Goal: Transaction & Acquisition: Subscribe to service/newsletter

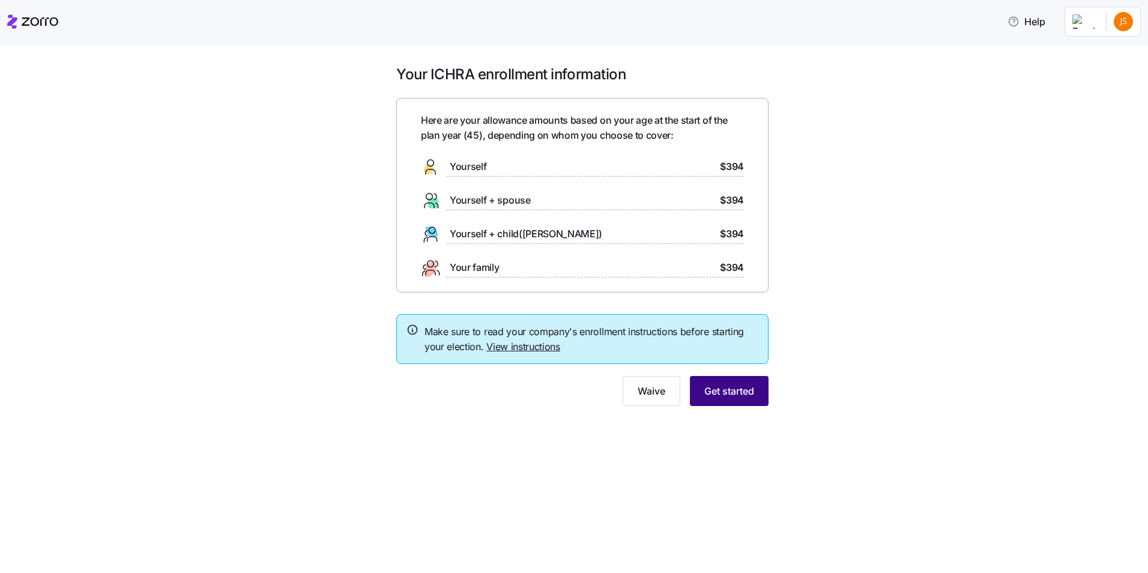
click at [731, 396] on span "Get started" at bounding box center [730, 391] width 50 height 14
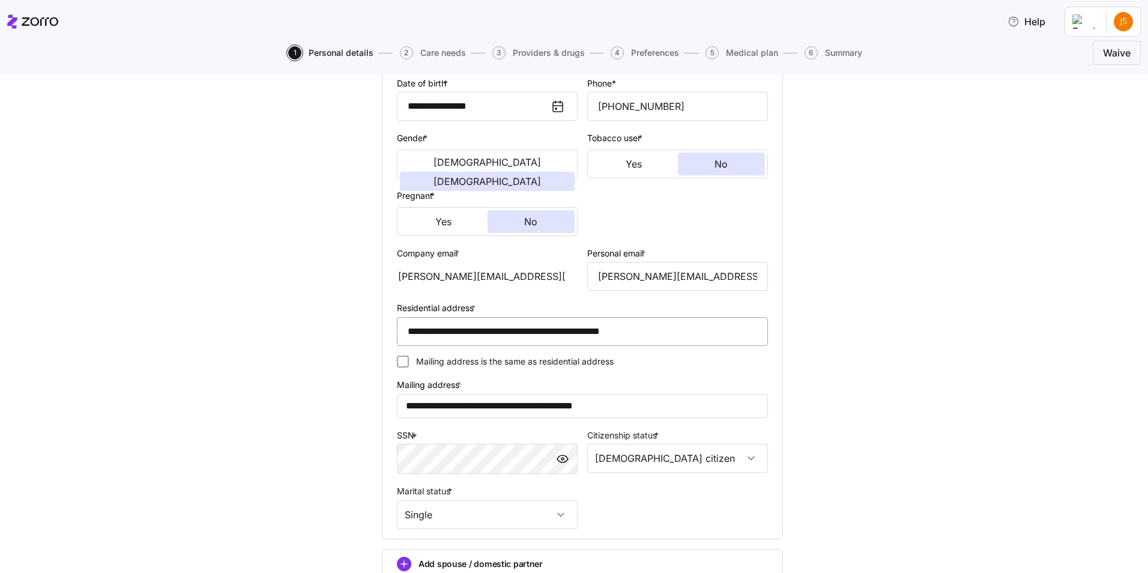
scroll to position [300, 0]
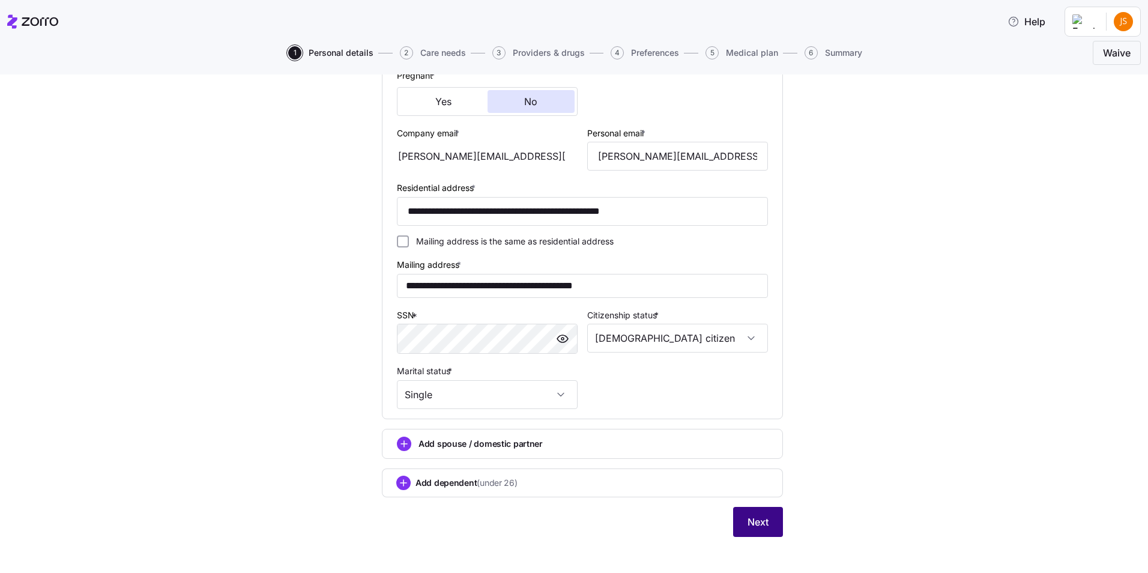
click at [740, 515] on button "Next" at bounding box center [758, 522] width 50 height 30
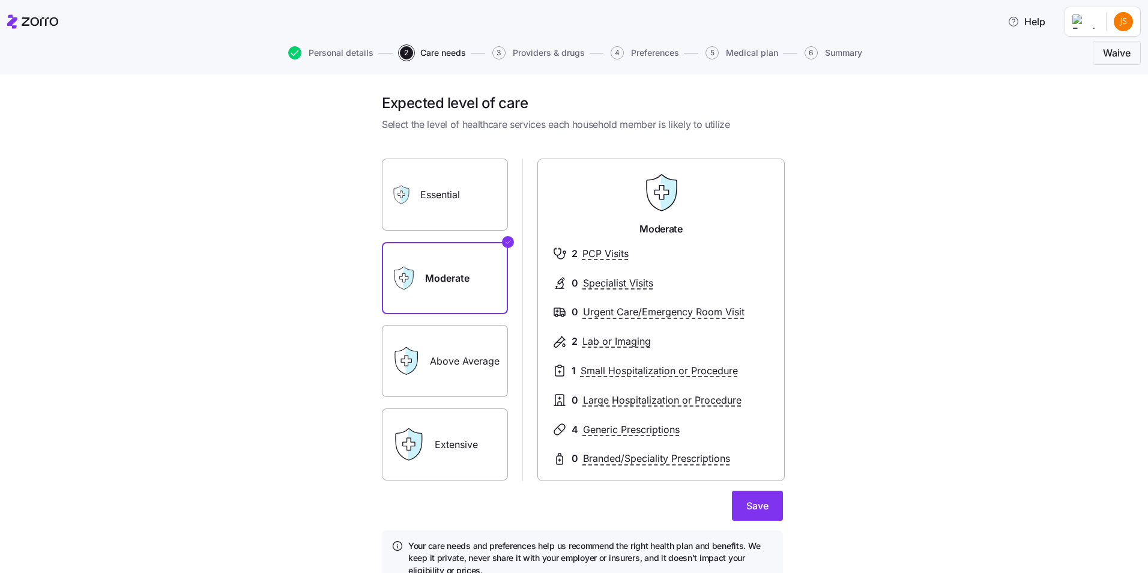
click at [453, 352] on label "Above Average" at bounding box center [445, 361] width 126 height 72
click at [0, 0] on input "Above Average" at bounding box center [0, 0] width 0 height 0
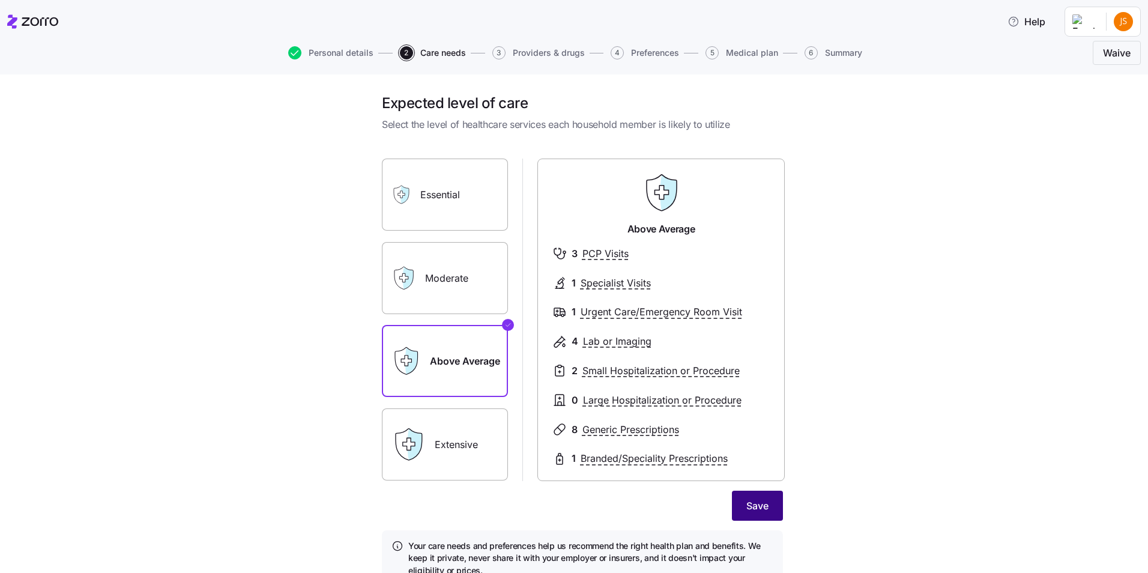
click at [738, 502] on button "Save" at bounding box center [757, 506] width 51 height 30
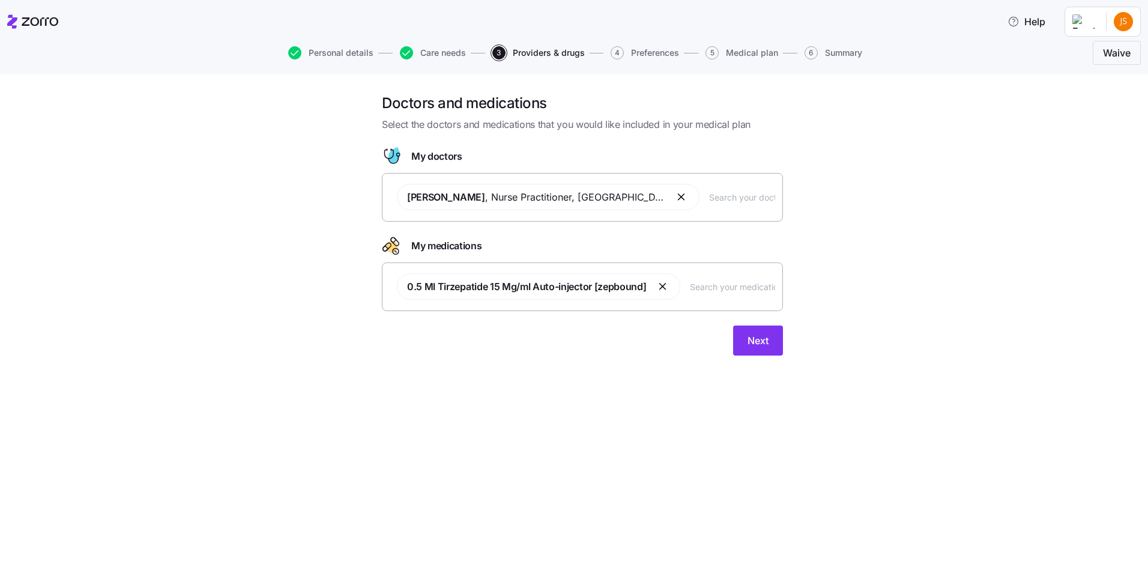
click at [675, 197] on button "button" at bounding box center [682, 197] width 14 height 14
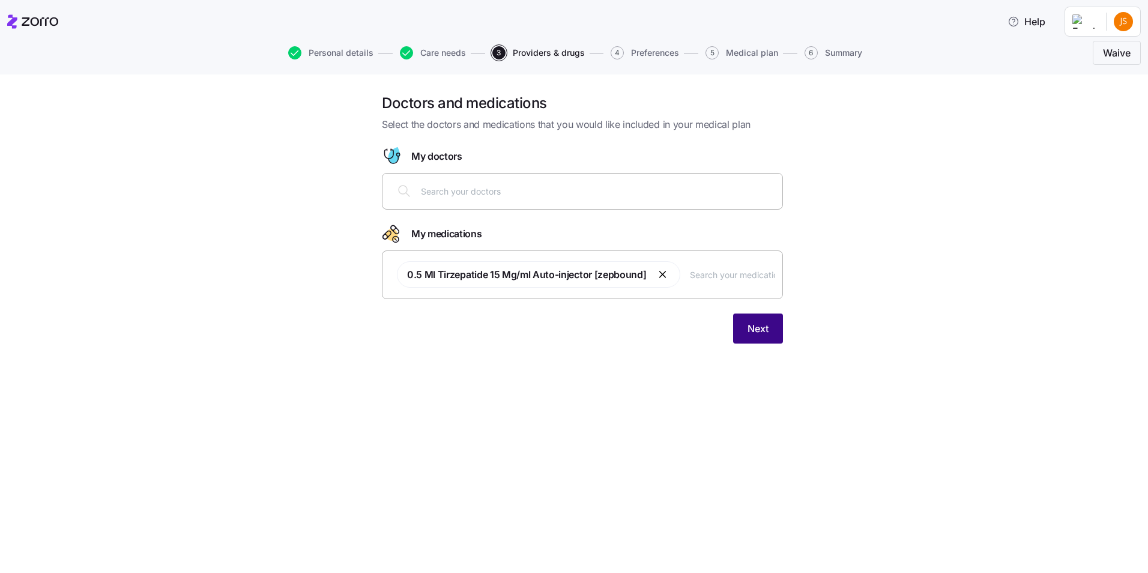
click at [754, 327] on span "Next" at bounding box center [758, 328] width 21 height 14
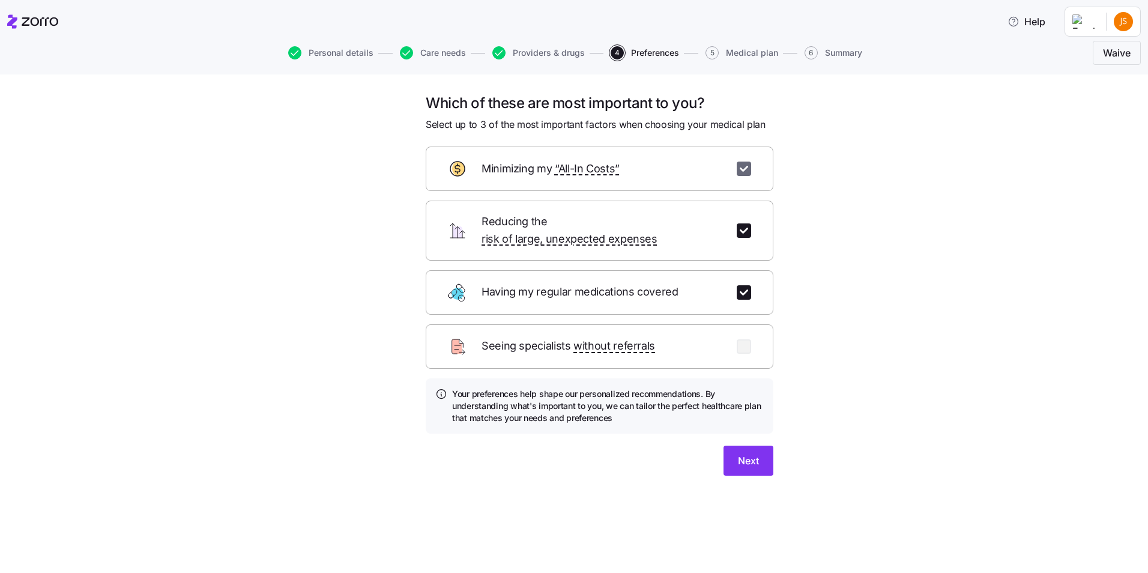
click at [745, 167] on input "checkbox" at bounding box center [744, 169] width 14 height 14
checkbox input "false"
click at [739, 223] on input "checkbox" at bounding box center [744, 230] width 14 height 14
checkbox input "false"
click at [756, 453] on span "Next" at bounding box center [748, 460] width 21 height 14
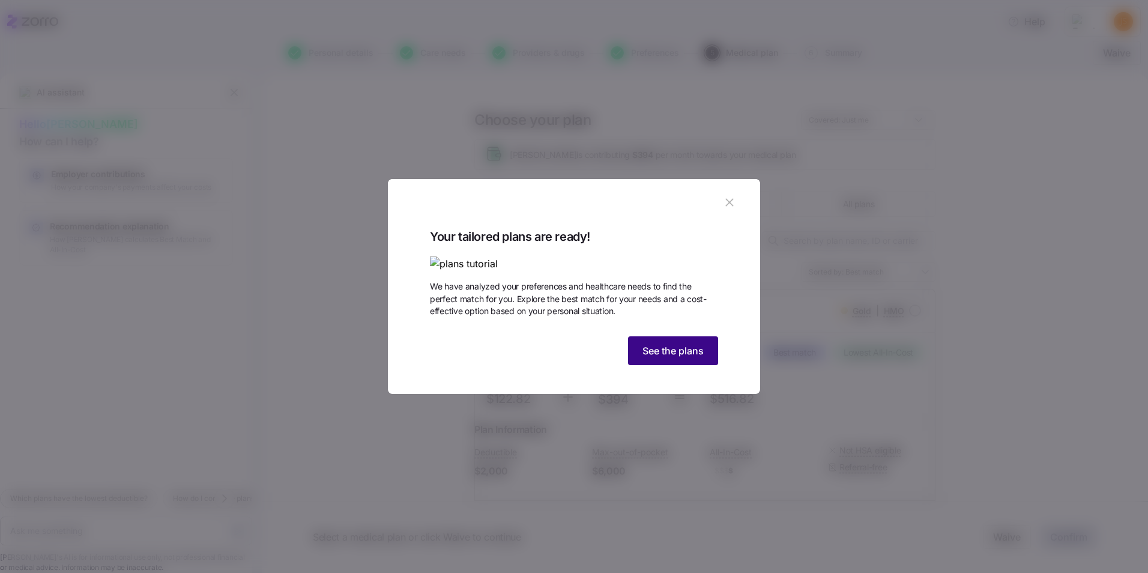
click at [687, 358] on span "See the plans" at bounding box center [673, 351] width 61 height 14
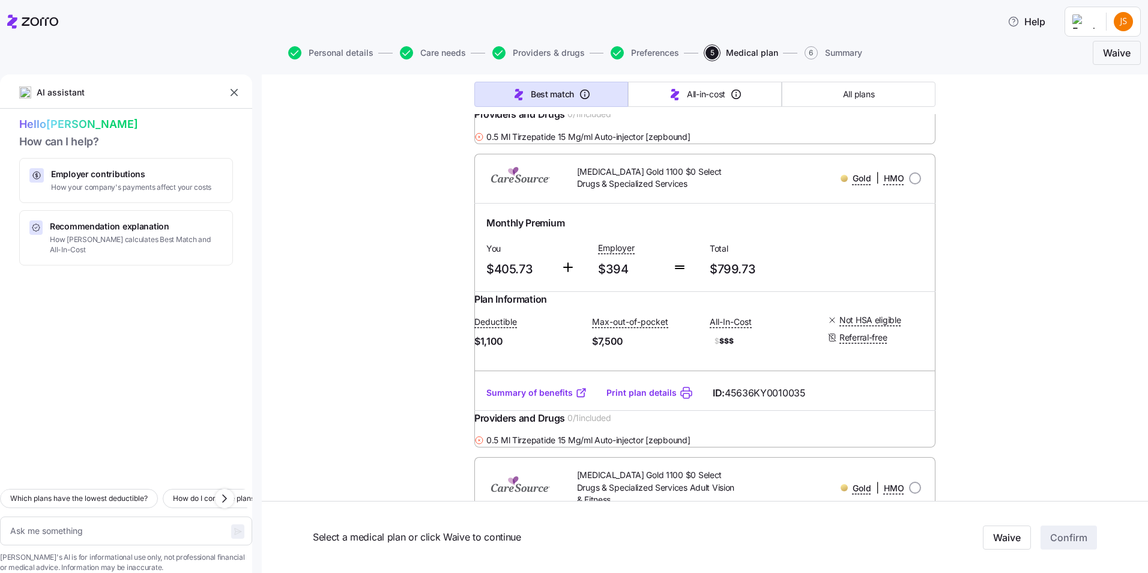
scroll to position [3424, 0]
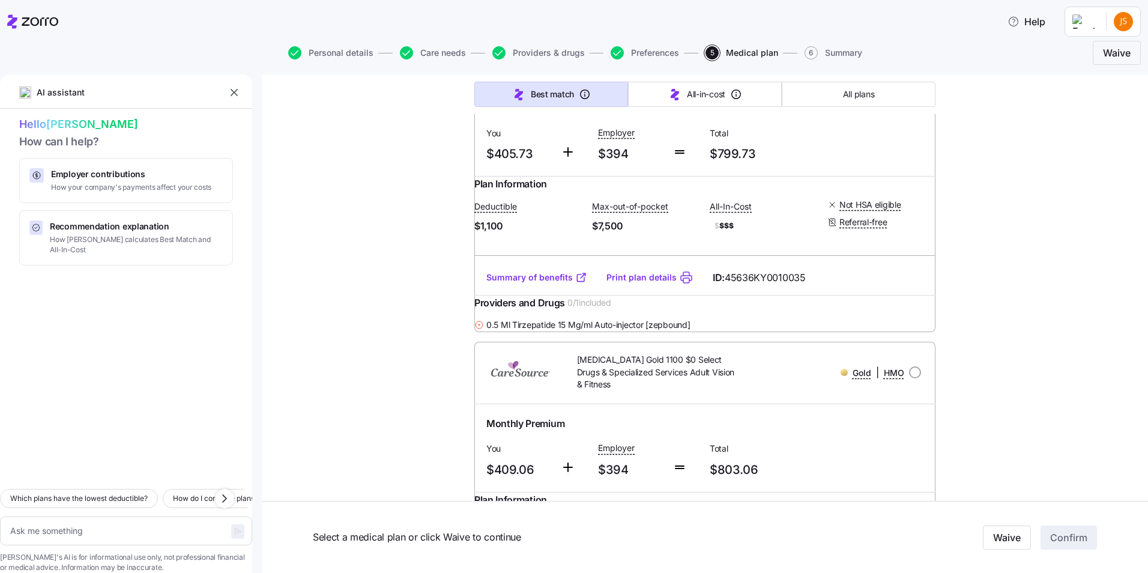
drag, startPoint x: 485, startPoint y: 353, endPoint x: 368, endPoint y: 323, distance: 120.8
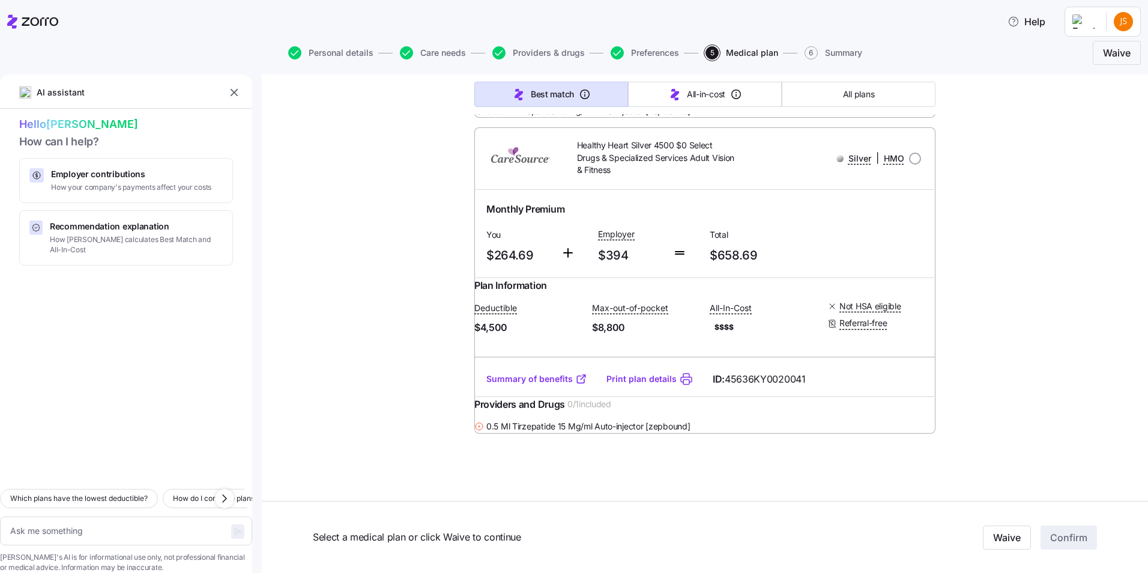
scroll to position [10504, 0]
click at [854, 92] on span "All plans" at bounding box center [858, 94] width 31 height 12
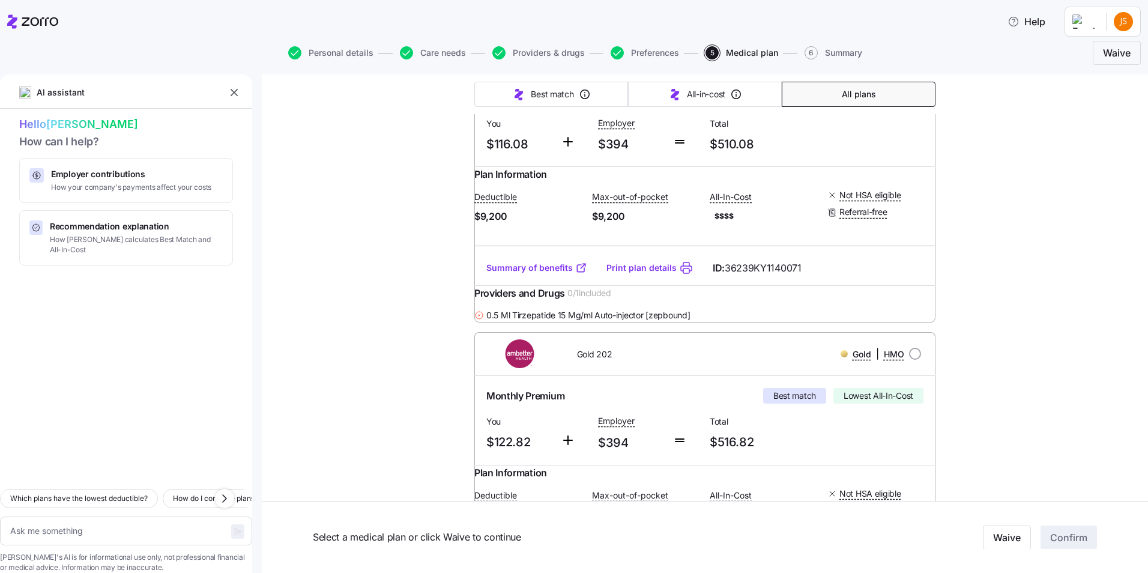
type textarea "x"
type input "Sorted by: Premium"
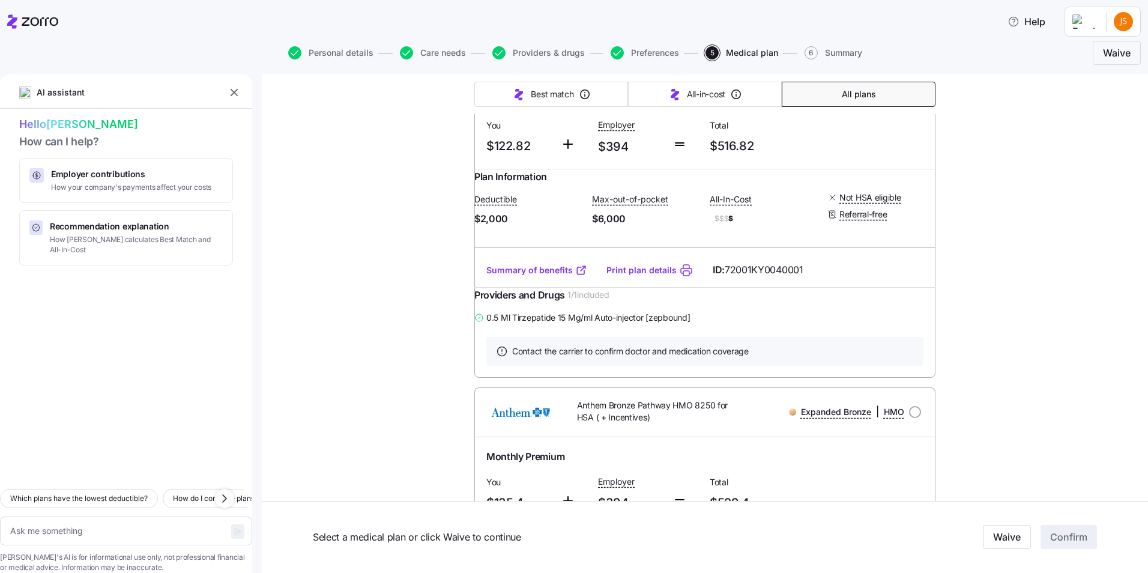
scroll to position [901, 0]
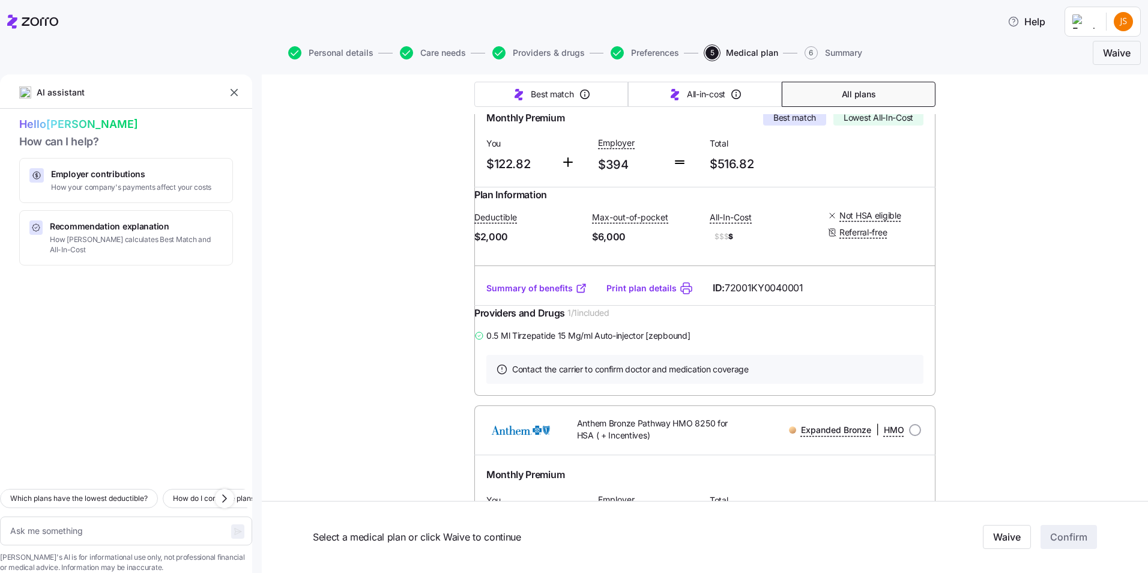
click at [914, 82] on input "radio" at bounding box center [915, 76] width 12 height 12
radio input "true"
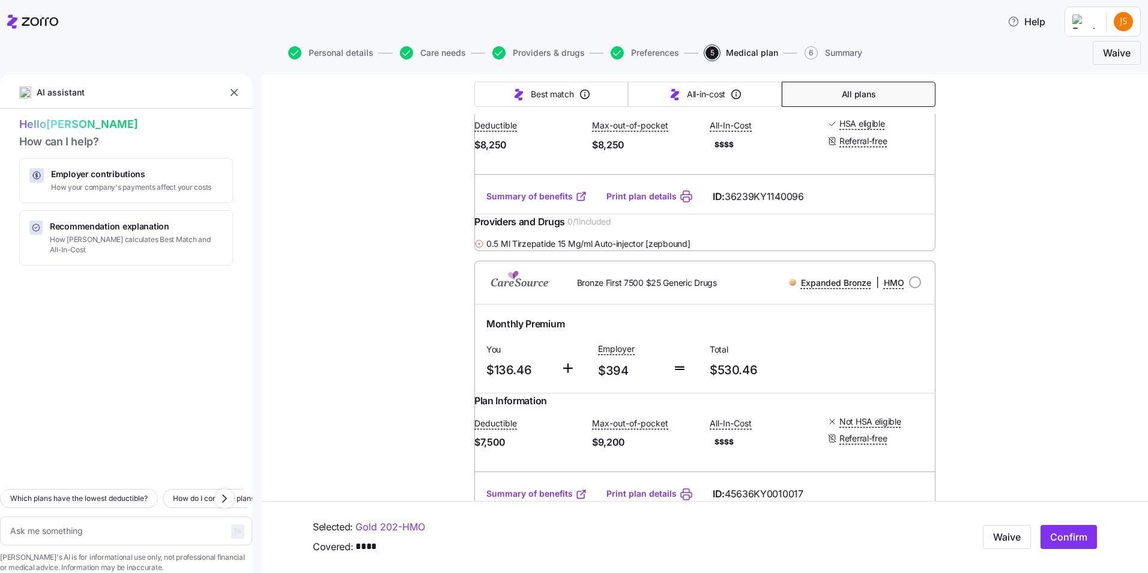
scroll to position [1381, 0]
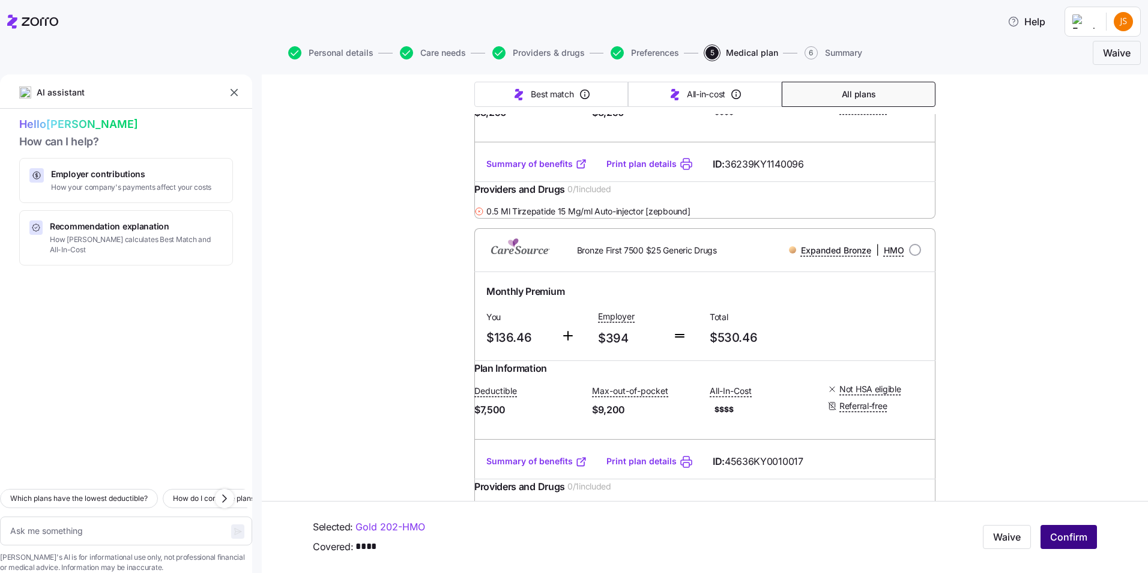
click at [1064, 538] on span "Confirm" at bounding box center [1068, 537] width 37 height 14
type textarea "x"
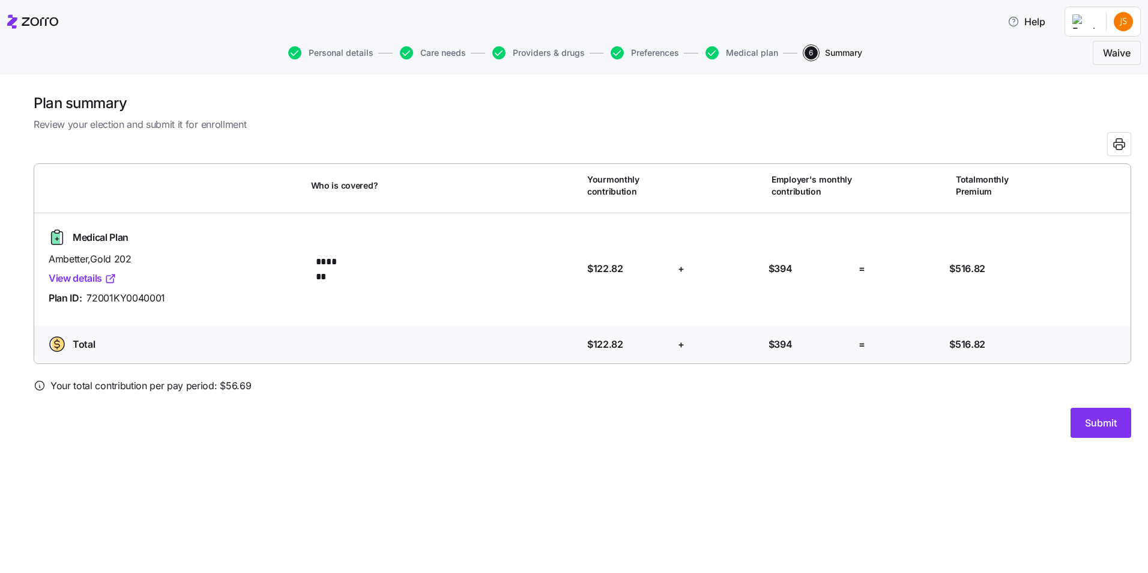
click at [67, 280] on link "View details" at bounding box center [83, 278] width 68 height 15
click at [1111, 430] on button "Submit" at bounding box center [1101, 423] width 61 height 30
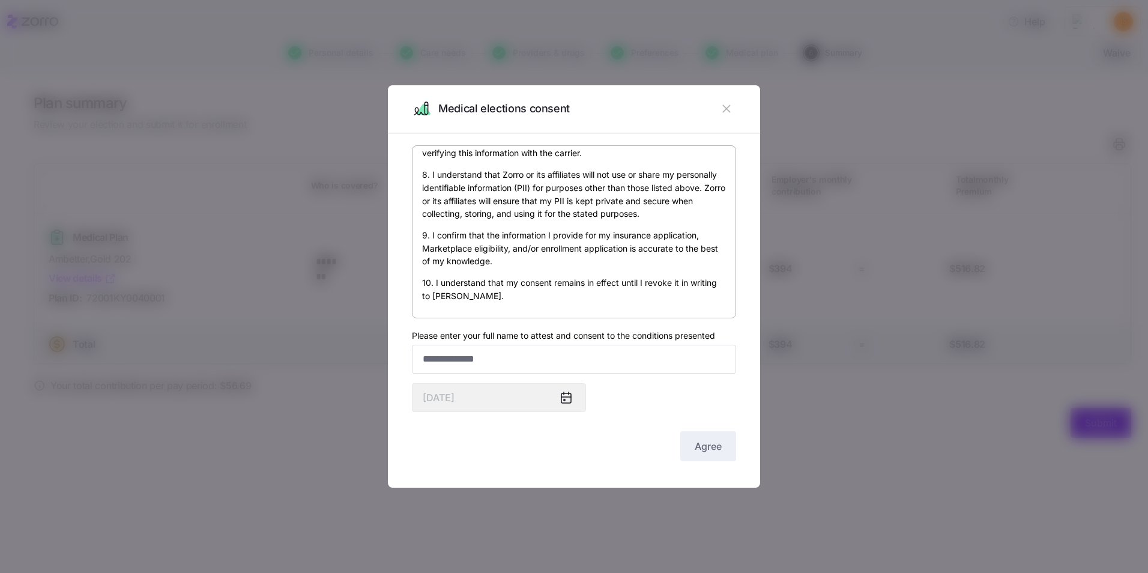
scroll to position [716, 0]
click at [473, 357] on input "Please enter your full name to attest and consent to the conditions presented" at bounding box center [574, 359] width 324 height 29
type input "**********"
click at [699, 450] on span "Agree" at bounding box center [708, 446] width 27 height 14
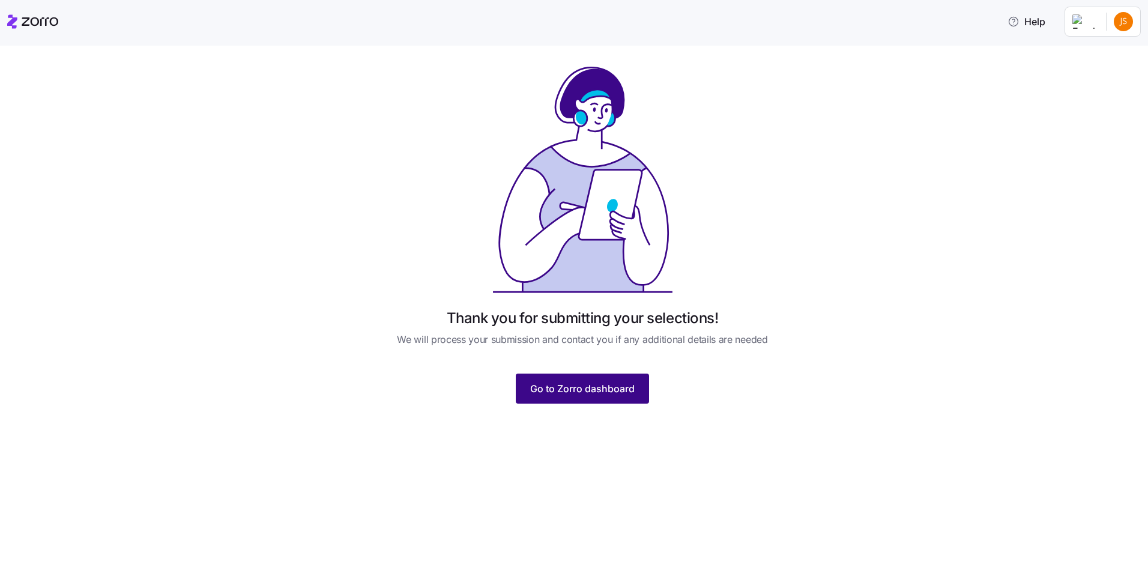
click at [573, 381] on button "Go to Zorro dashboard" at bounding box center [582, 389] width 133 height 30
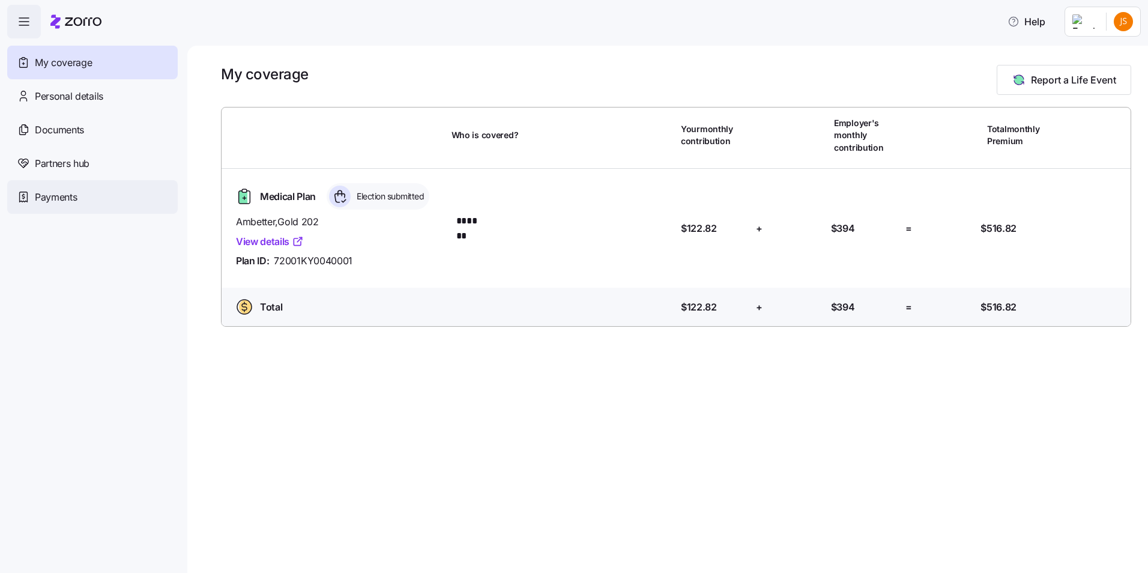
click at [61, 198] on span "Payments" at bounding box center [56, 197] width 42 height 15
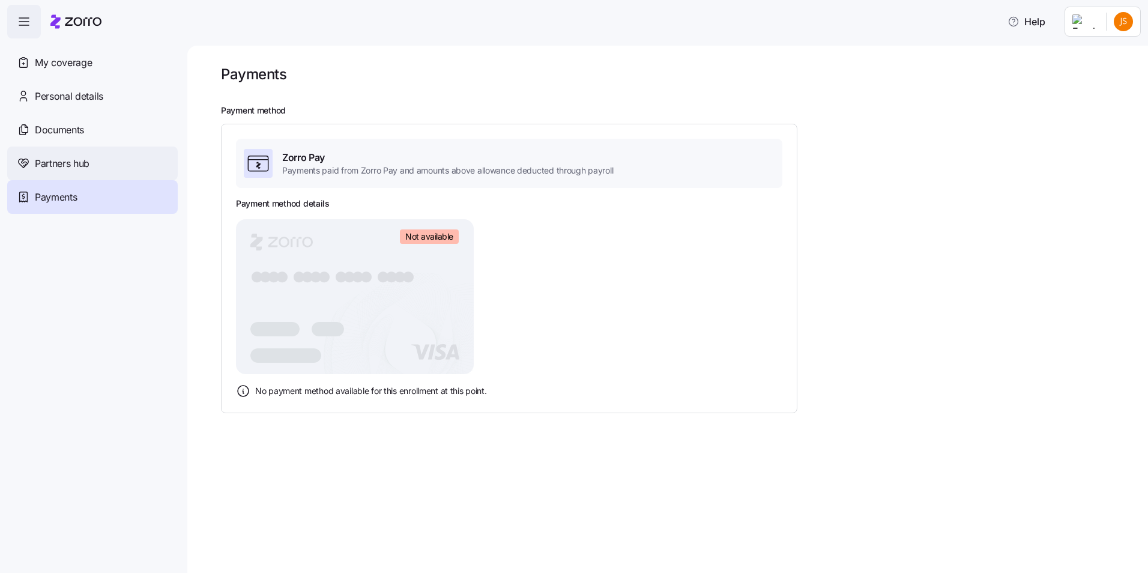
click at [73, 157] on span "Partners hub" at bounding box center [62, 163] width 55 height 15
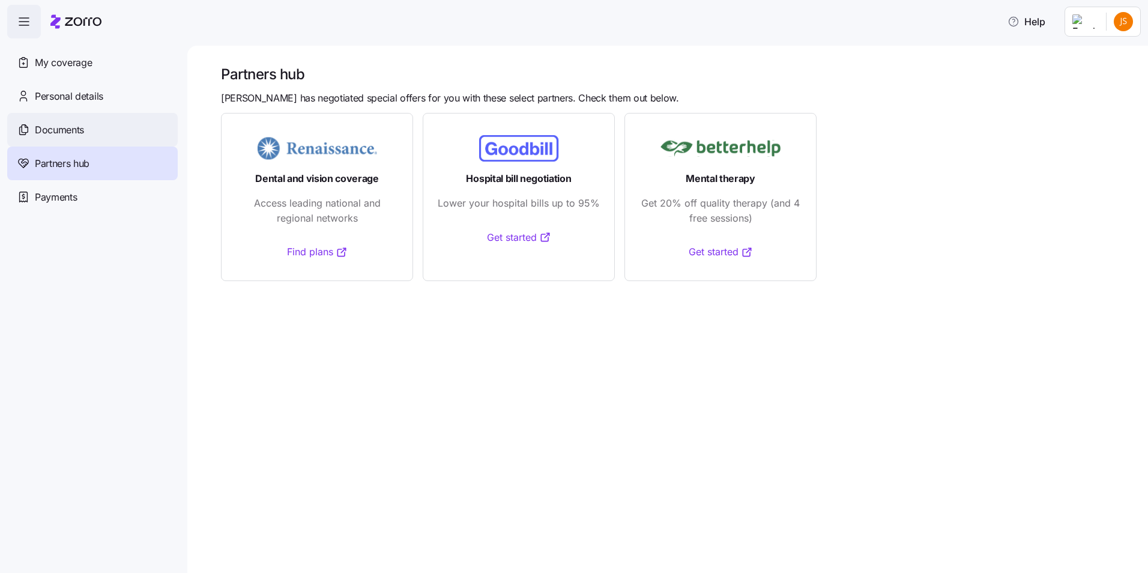
click at [67, 132] on span "Documents" at bounding box center [59, 130] width 49 height 15
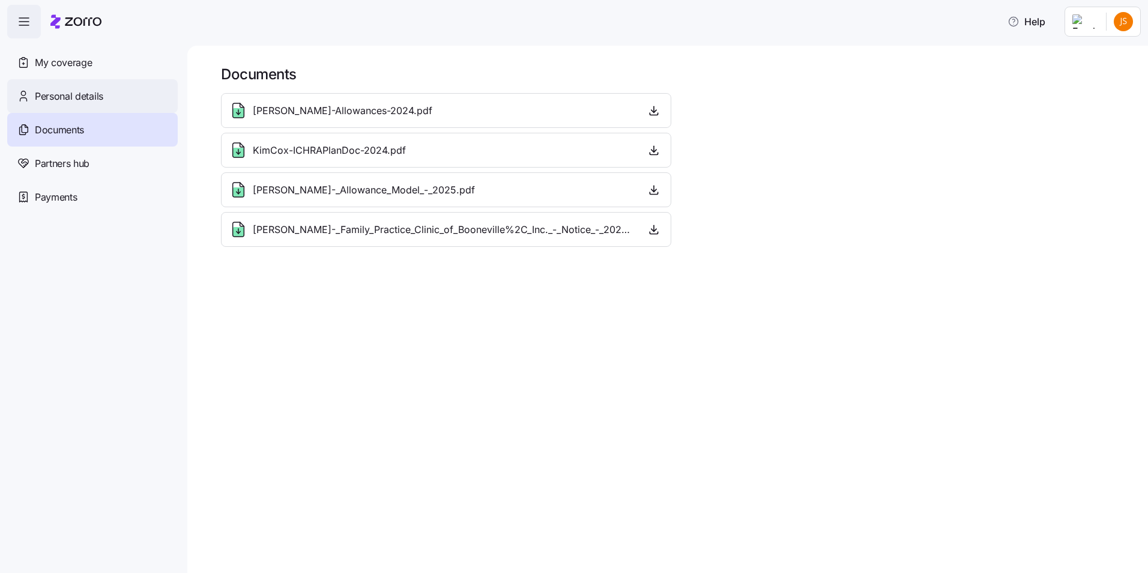
click at [76, 94] on span "Personal details" at bounding box center [69, 96] width 68 height 15
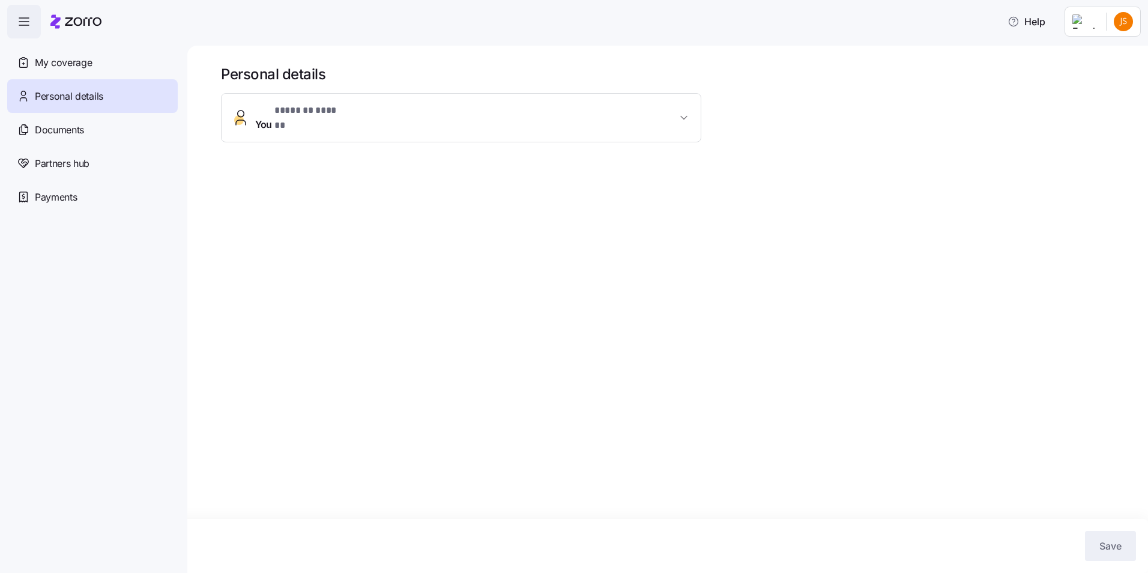
click at [571, 110] on span "You * ******* ****** *" at bounding box center [466, 117] width 422 height 29
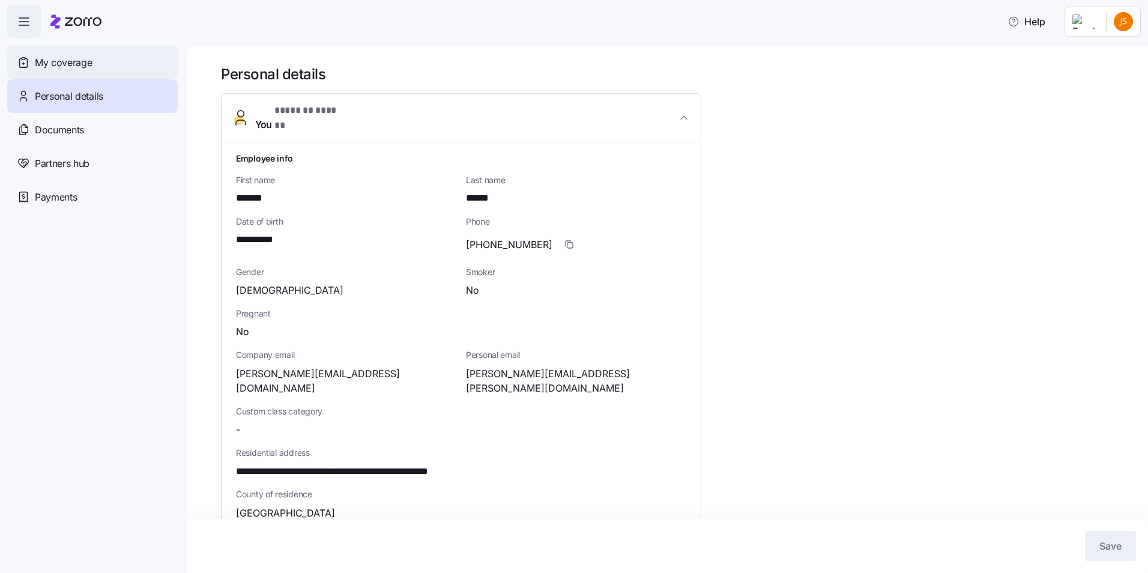
click at [87, 64] on span "My coverage" at bounding box center [63, 62] width 57 height 15
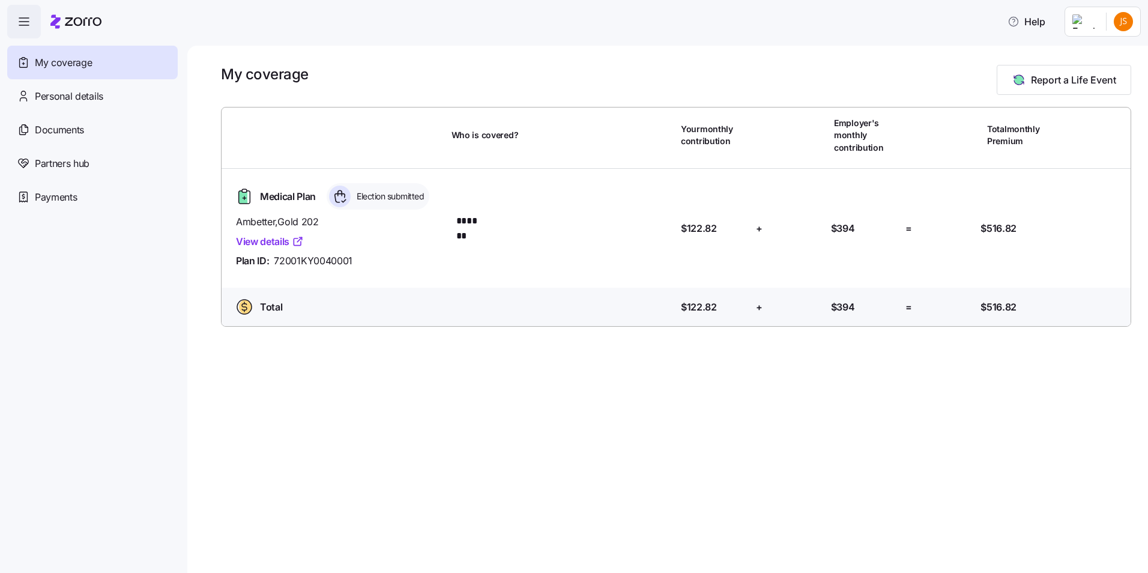
click at [21, 19] on icon "button" at bounding box center [24, 21] width 14 height 14
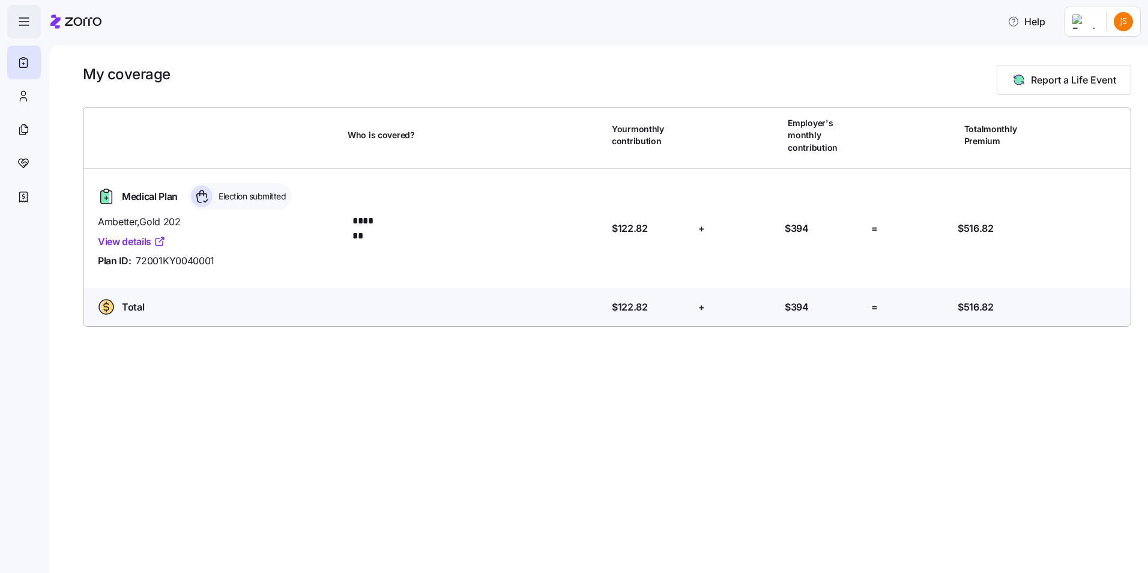
click at [21, 19] on icon "button" at bounding box center [24, 21] width 14 height 14
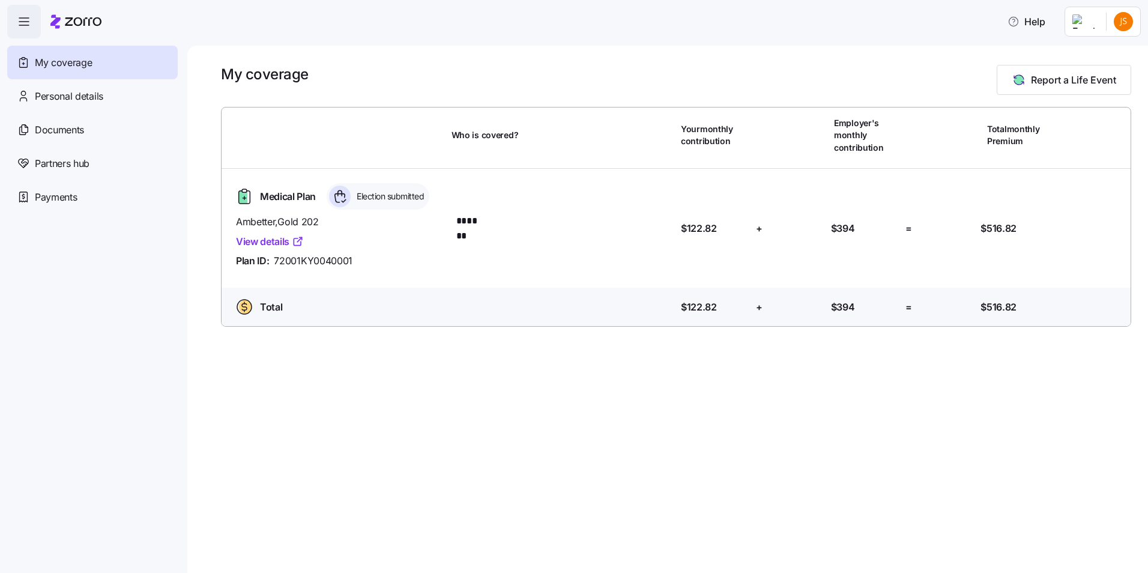
click at [1126, 23] on html "Help My coverage Personal details Documents Partners hub Payments My coverage R…" at bounding box center [574, 283] width 1148 height 566
click at [1100, 50] on div "My settings" at bounding box center [1100, 53] width 63 height 13
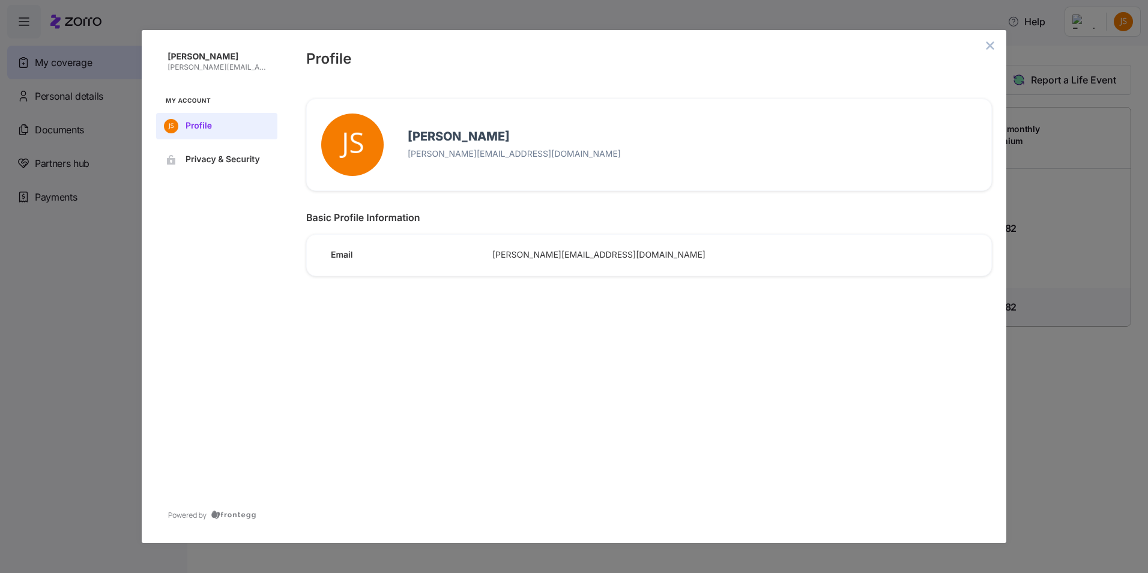
click at [533, 262] on div "Email [PERSON_NAME][EMAIL_ADDRESS][DOMAIN_NAME]" at bounding box center [644, 250] width 694 height 50
click at [210, 162] on span "Privacy & Security" at bounding box center [227, 160] width 82 height 10
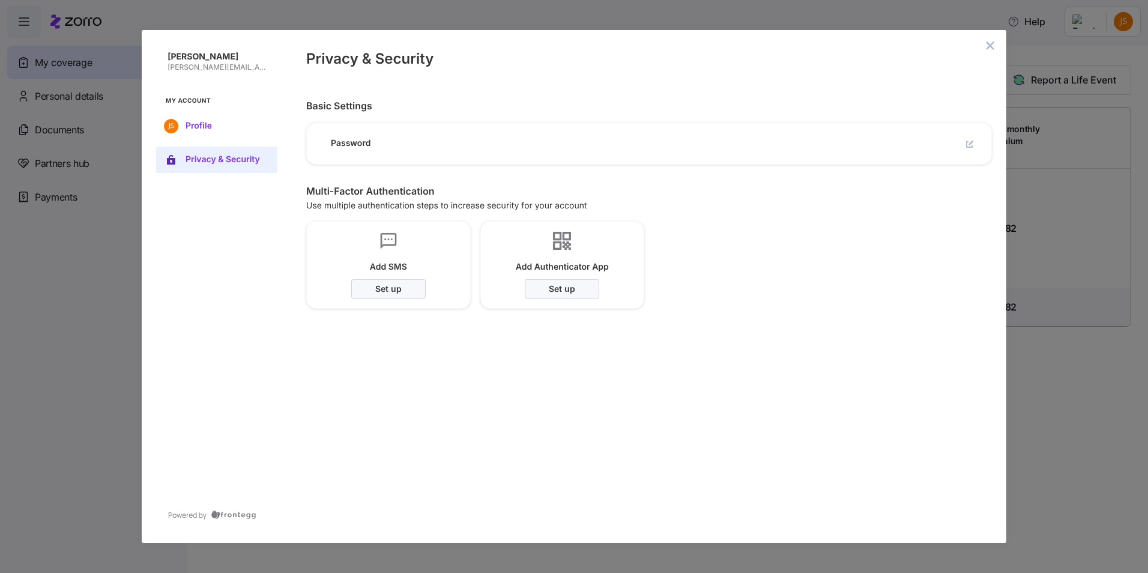
click at [211, 122] on span "Profile" at bounding box center [227, 126] width 82 height 10
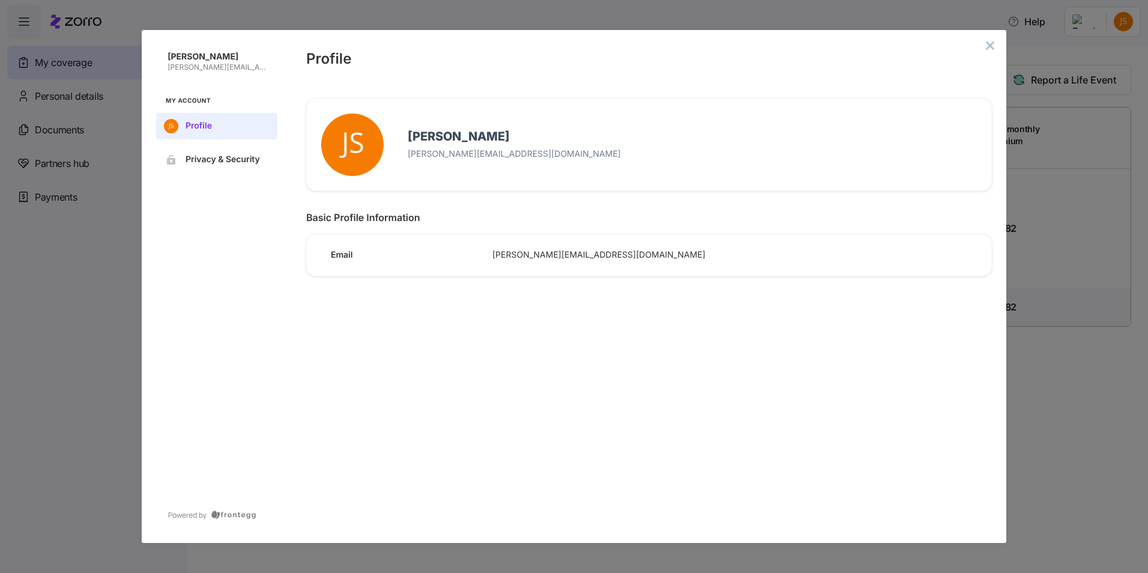
click at [995, 47] on icon "close admin-box" at bounding box center [991, 46] width 10 height 10
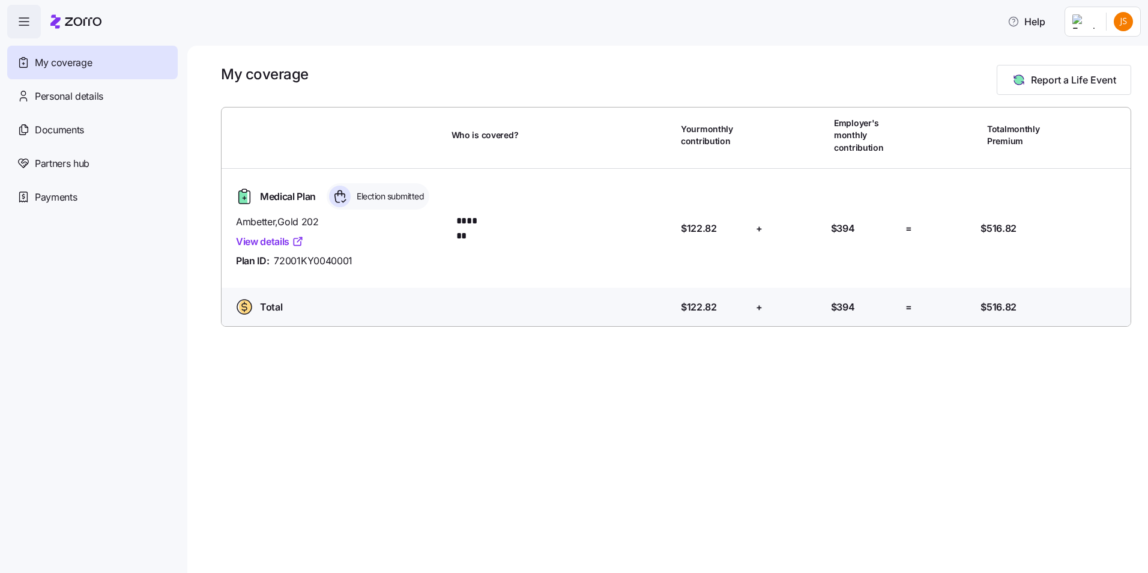
click at [1132, 20] on html "Help My coverage Personal details Documents Partners hub Payments My coverage R…" at bounding box center [574, 283] width 1148 height 566
click at [1110, 70] on div "Log out" at bounding box center [1092, 73] width 47 height 13
